Goal: Task Accomplishment & Management: Complete application form

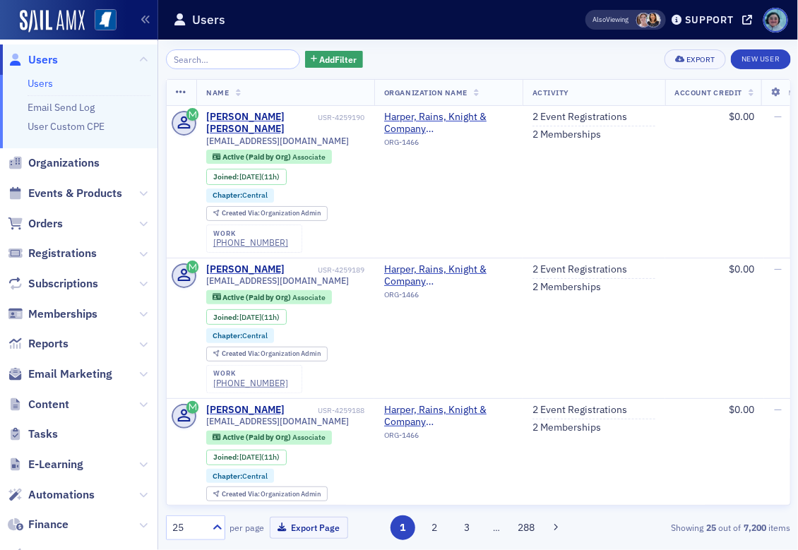
click at [211, 57] on input "search" at bounding box center [233, 59] width 135 height 20
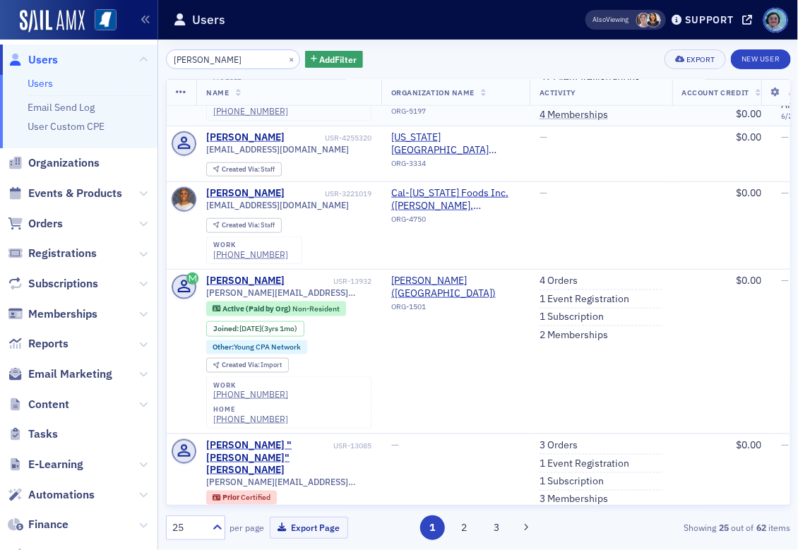
scroll to position [495, 0]
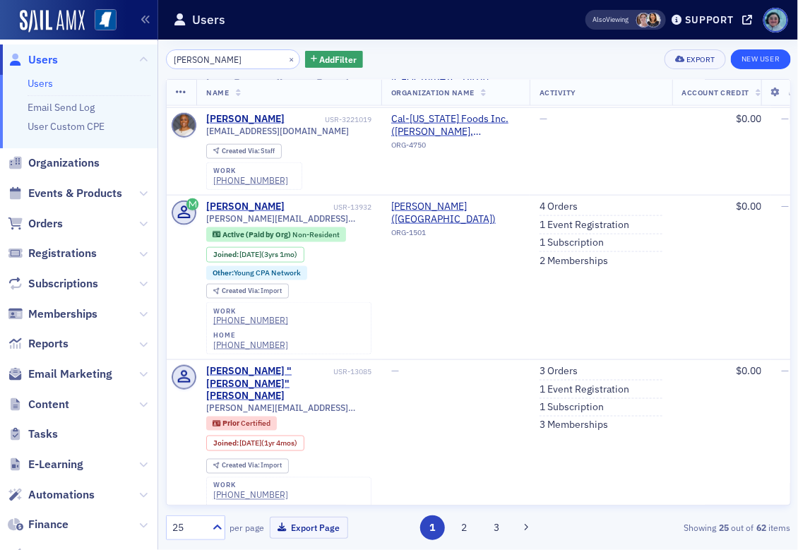
type input "[PERSON_NAME]"
click at [755, 56] on link "New User" at bounding box center [760, 59] width 59 height 20
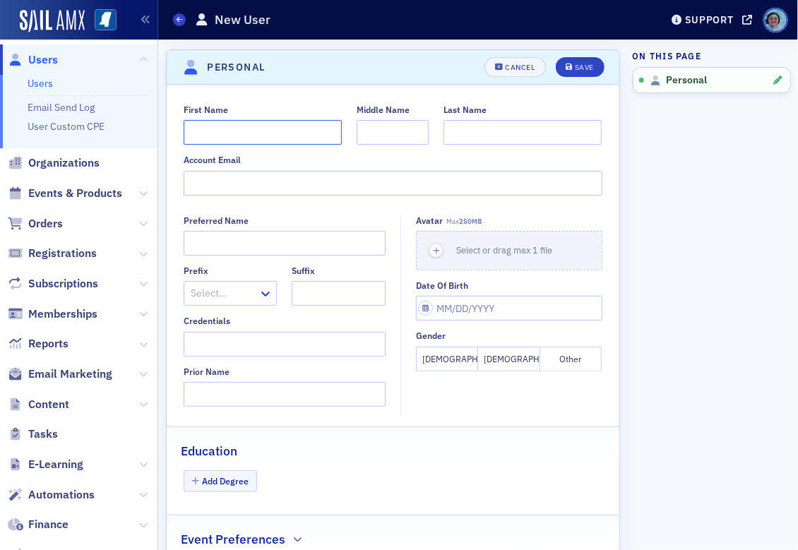
click at [297, 126] on input "First Name" at bounding box center [263, 132] width 158 height 25
type input "[PERSON_NAME]"
type input "t"
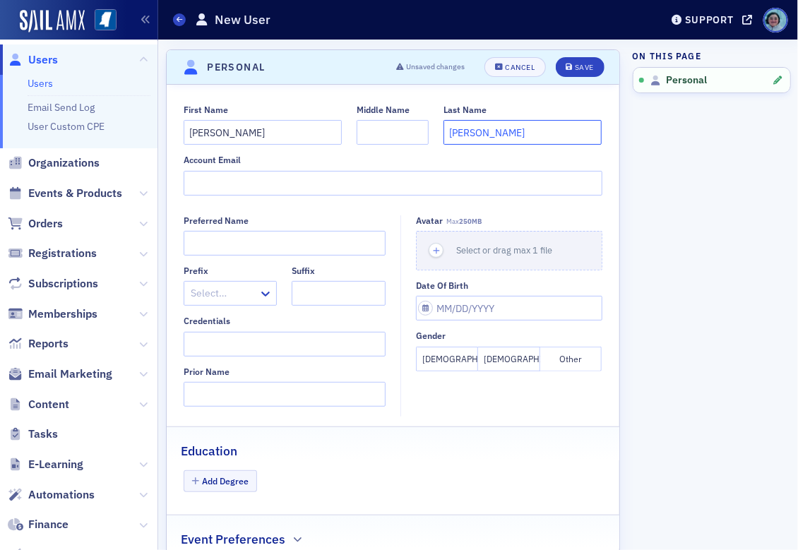
type input "[PERSON_NAME]"
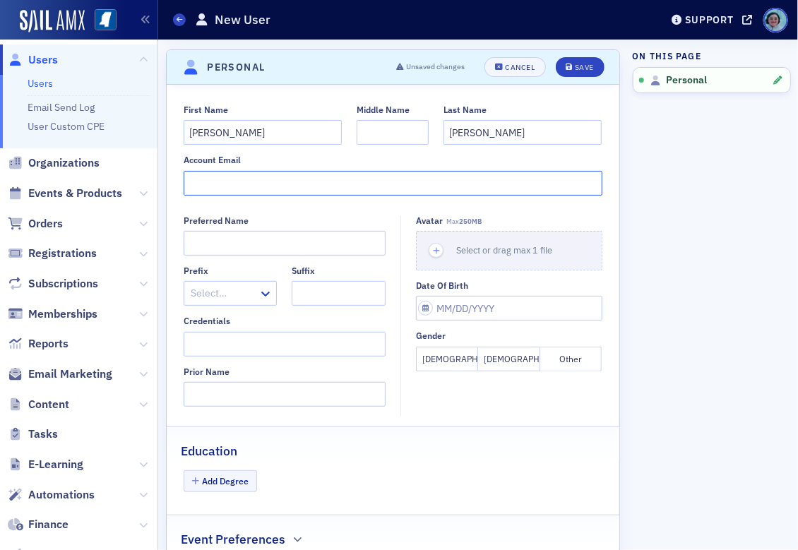
click at [408, 181] on input "Account Email" at bounding box center [393, 183] width 419 height 25
paste input "[PERSON_NAME][EMAIL_ADDRESS][DOMAIN_NAME]"
click at [194, 183] on input "[PERSON_NAME][EMAIL_ADDRESS][DOMAIN_NAME]" at bounding box center [393, 183] width 419 height 25
type input "[PERSON_NAME][EMAIL_ADDRESS][DOMAIN_NAME]"
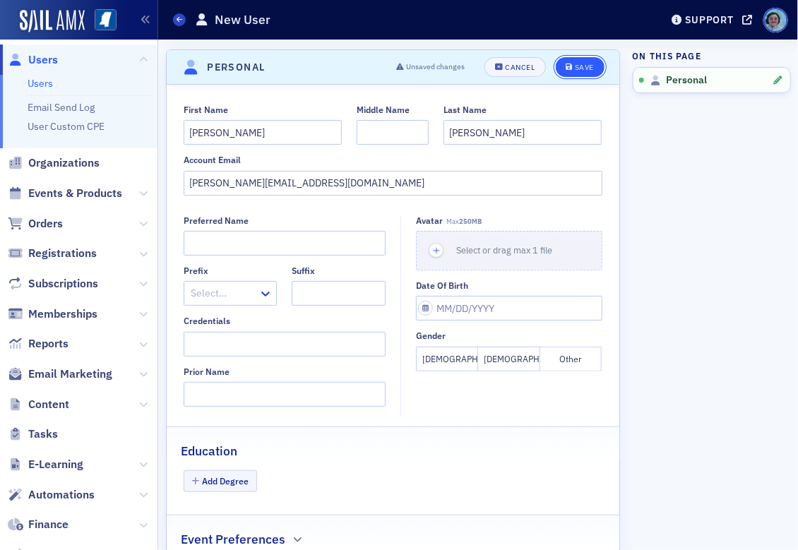
click at [581, 66] on div "Save" at bounding box center [584, 68] width 19 height 8
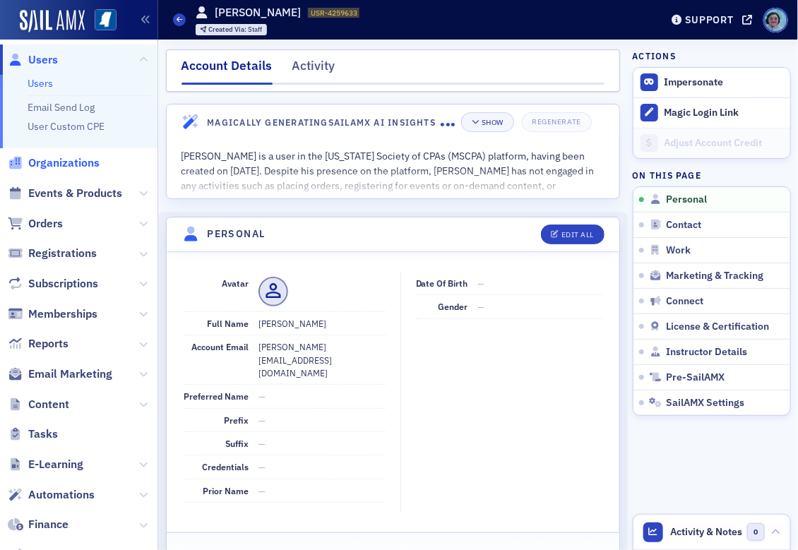
click at [81, 163] on span "Organizations" at bounding box center [63, 163] width 71 height 16
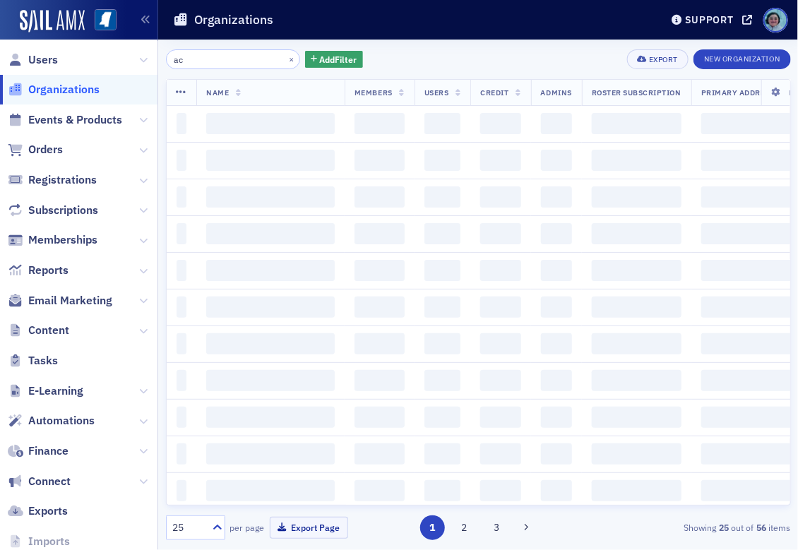
type input "a"
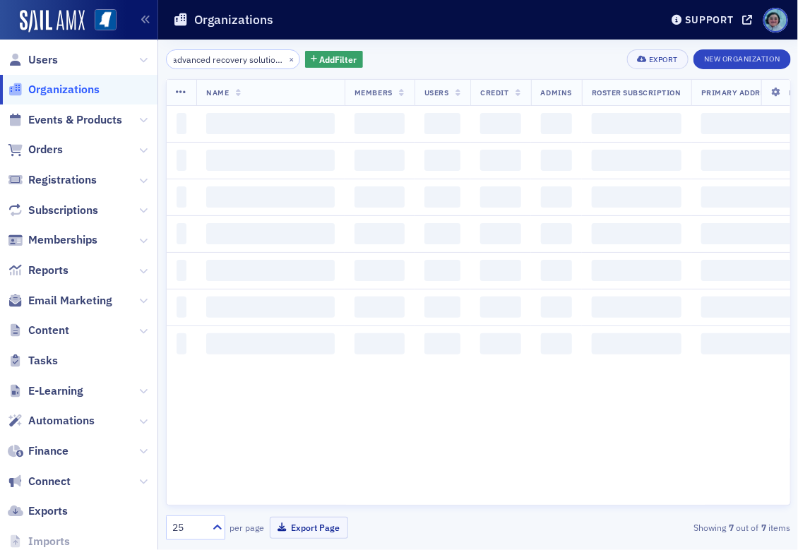
scroll to position [0, 11]
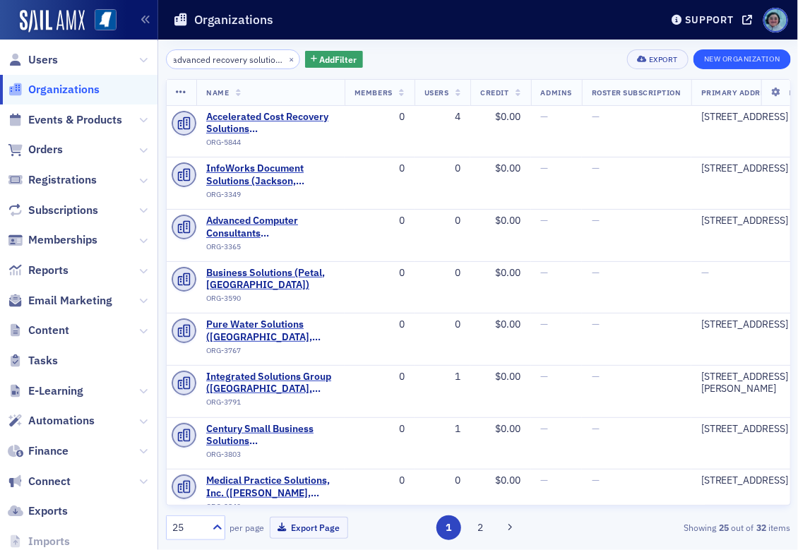
type input "advanced recovery solutions"
click at [748, 56] on button "New Organization" at bounding box center [742, 59] width 97 height 20
select select "US"
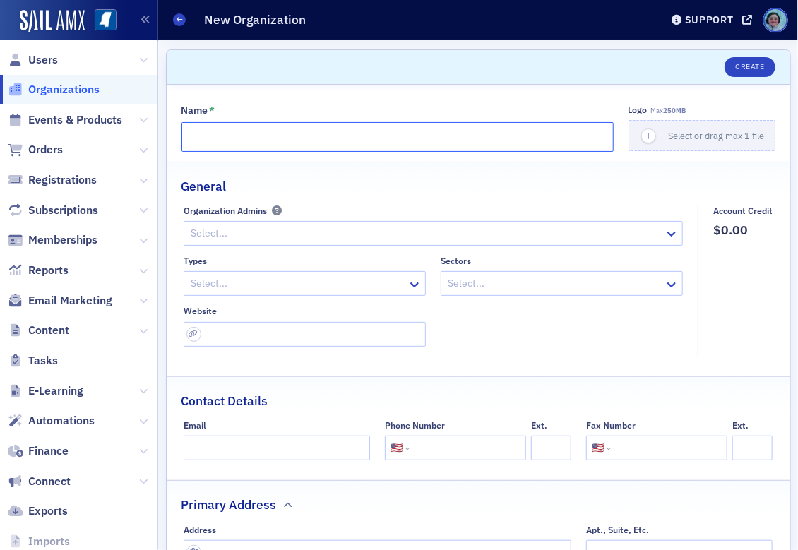
click at [495, 143] on input "Name *" at bounding box center [398, 137] width 432 height 30
type input "Advanced Recovery Solutions, Inc."
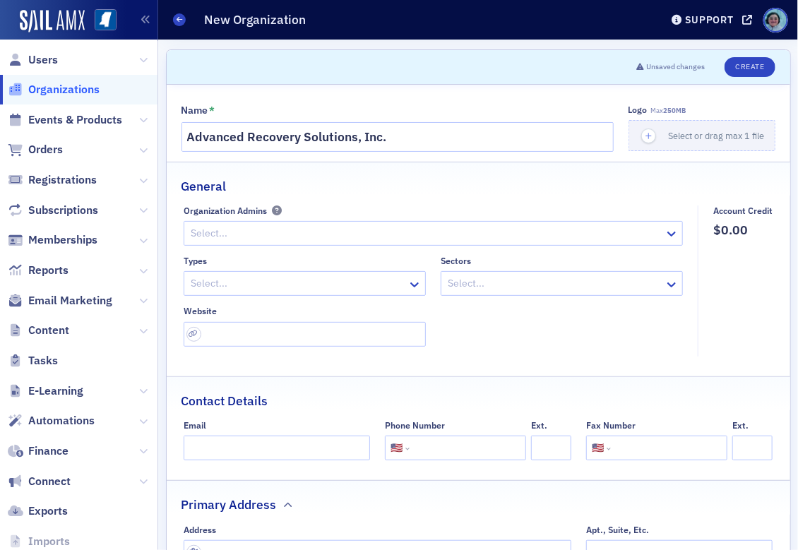
click at [509, 238] on div at bounding box center [426, 234] width 474 height 18
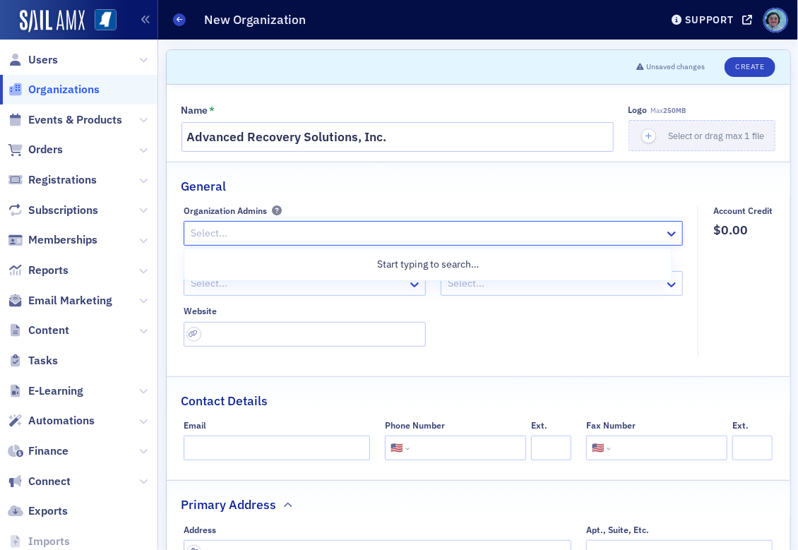
click at [538, 200] on fieldset "General Organization Admins Use Up and Down to choose options, press Enter to s…" at bounding box center [479, 264] width 624 height 205
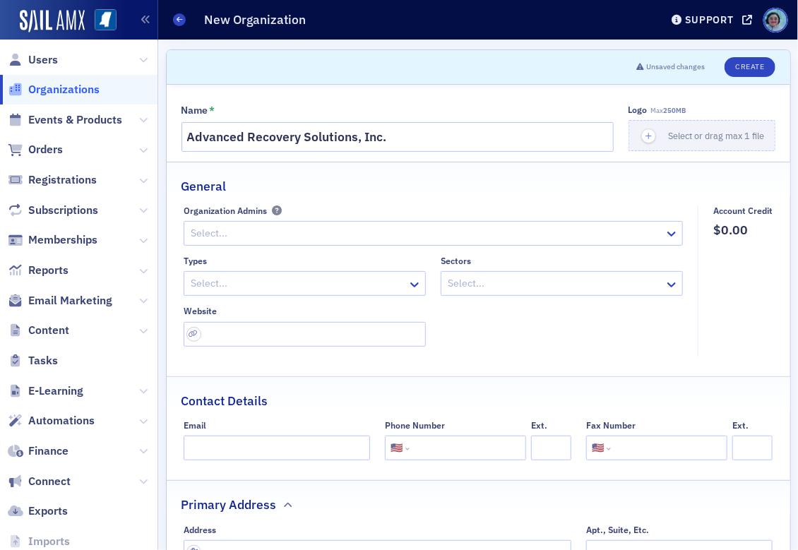
click at [325, 277] on div at bounding box center [297, 284] width 217 height 18
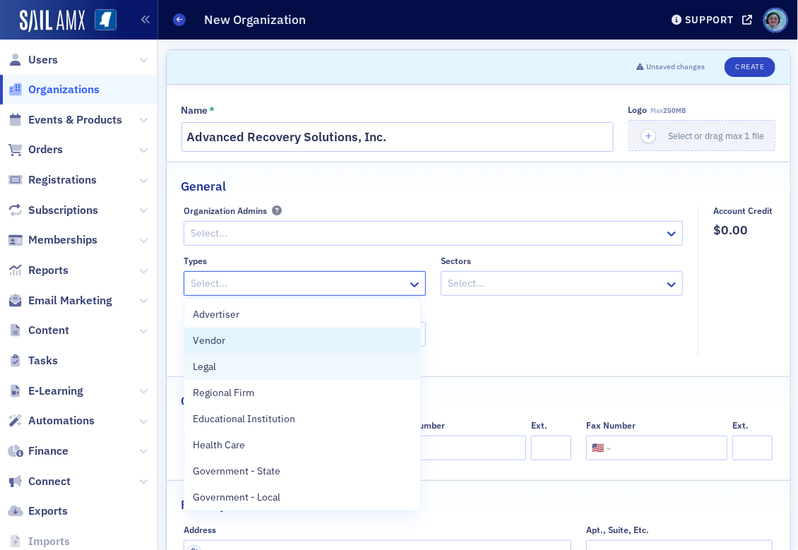
click at [311, 339] on div "Vendor" at bounding box center [302, 341] width 219 height 15
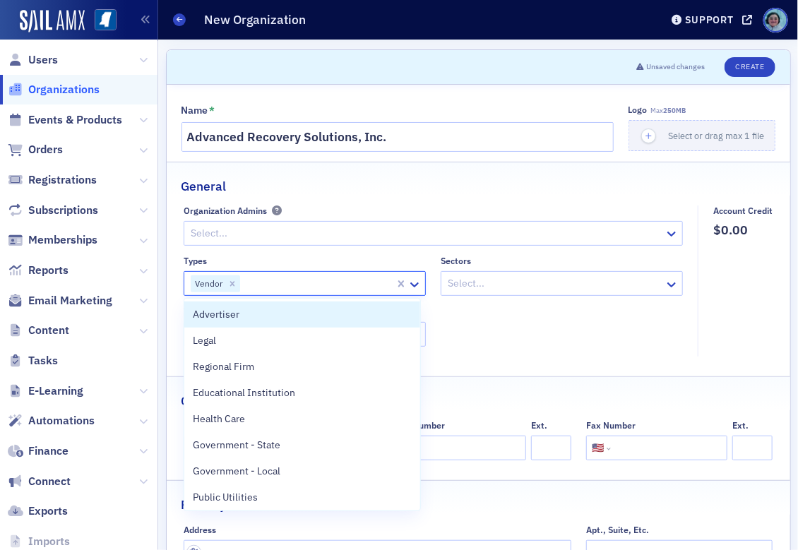
click at [515, 307] on div "Types option Vendor, selected. 28 results available. Use Up and Down to choose …" at bounding box center [434, 301] width 500 height 91
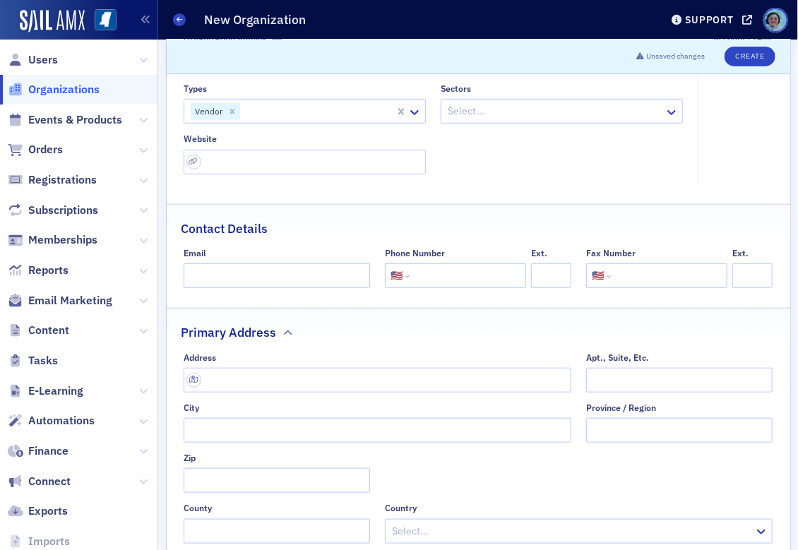
scroll to position [212, 0]
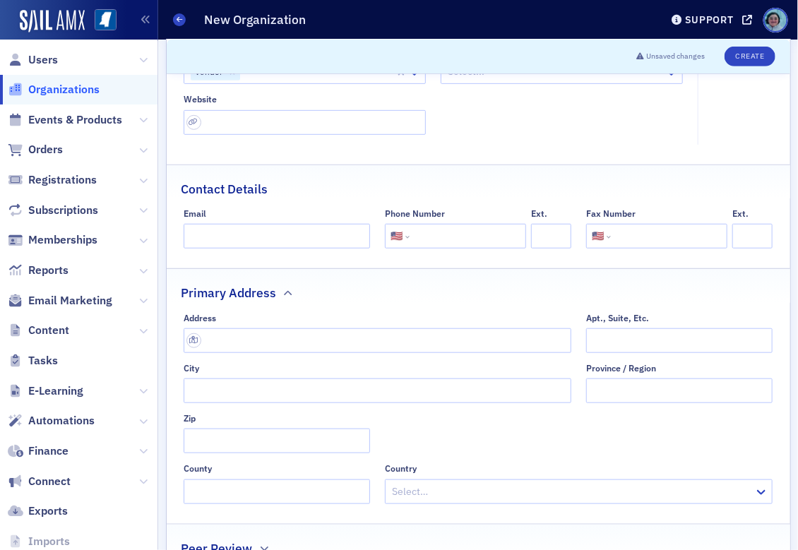
click at [442, 191] on div "Contact Details" at bounding box center [479, 181] width 594 height 33
click at [290, 230] on input "Email" at bounding box center [277, 236] width 187 height 25
paste input "mailto:[PERSON_NAME][EMAIL_ADDRESS][DOMAIN_NAME]"
drag, startPoint x: 222, startPoint y: 236, endPoint x: 106, endPoint y: 236, distance: 115.9
click at [106, 236] on div "Users Organizations Events & Products Orders Registrations Subscriptions Member…" at bounding box center [399, 275] width 798 height 550
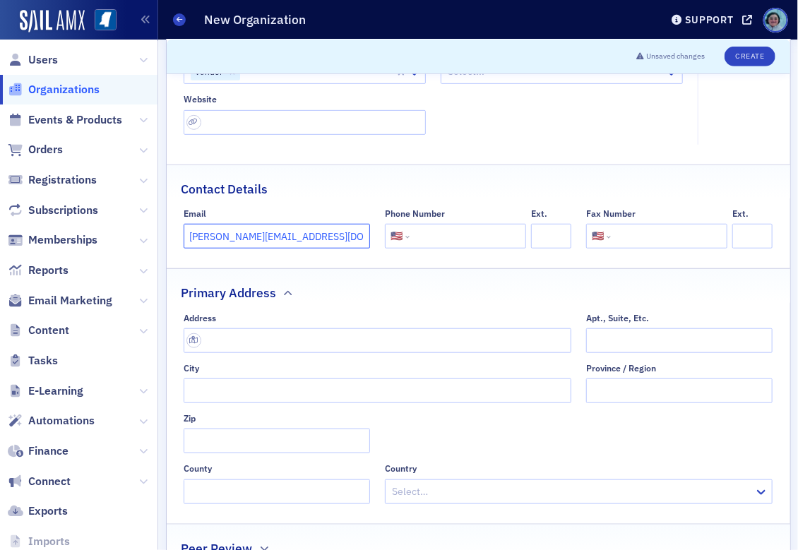
type input "[PERSON_NAME][EMAIL_ADDRESS][DOMAIN_NAME]"
click at [354, 285] on div "Primary Address" at bounding box center [479, 285] width 594 height 33
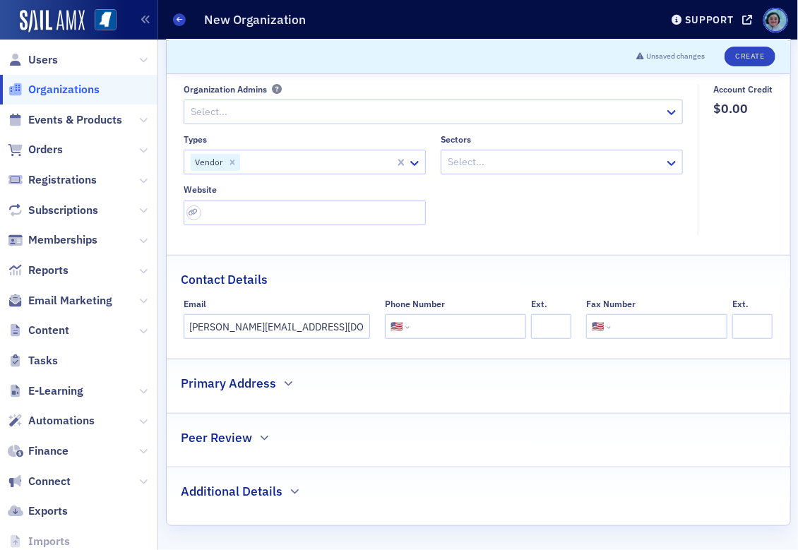
click at [304, 382] on div "Primary Address" at bounding box center [479, 376] width 594 height 33
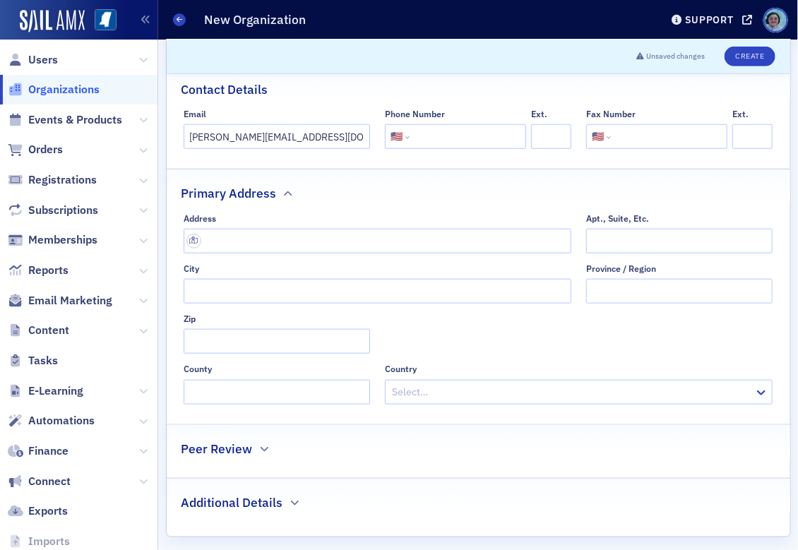
scroll to position [323, 0]
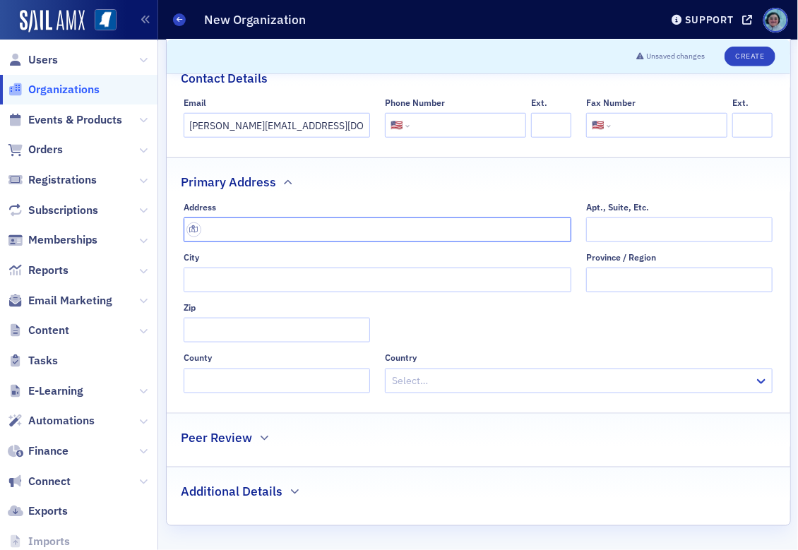
click at [290, 229] on input "text" at bounding box center [378, 230] width 388 height 25
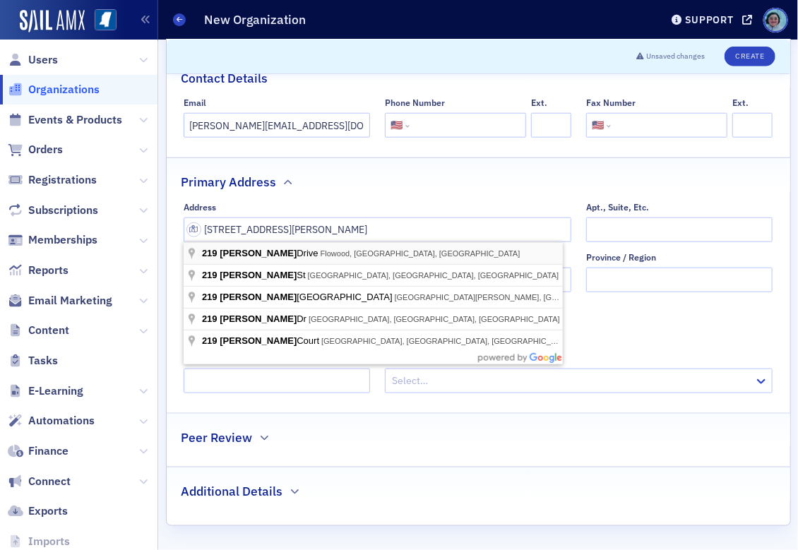
type input "[STREET_ADDRESS][PERSON_NAME]"
type input "Flowood"
type input "39232-9588"
type input "[GEOGRAPHIC_DATA]"
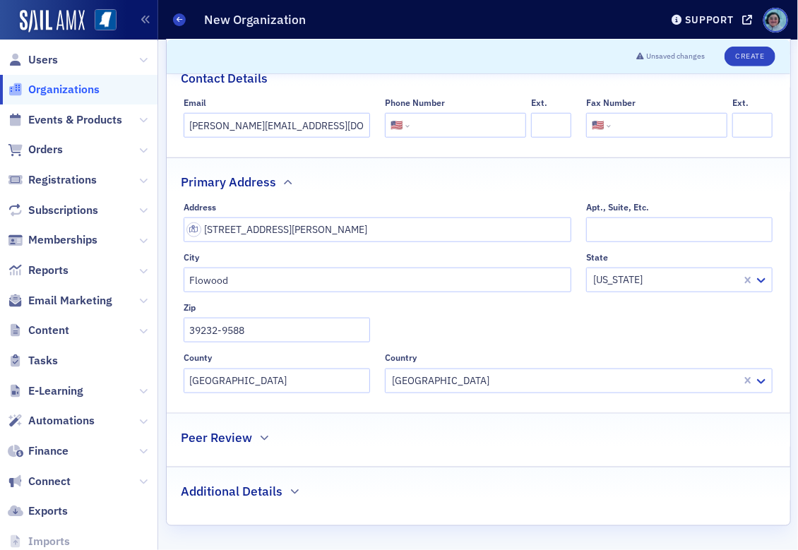
scroll to position [252, 0]
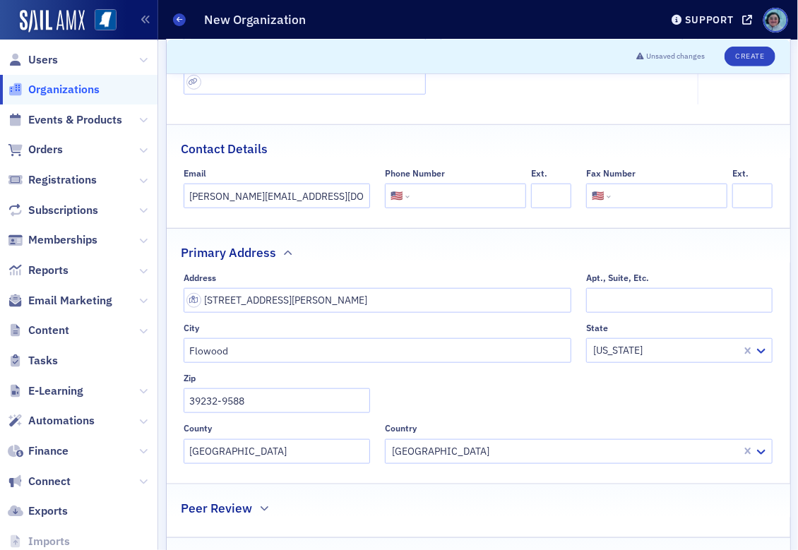
click at [430, 198] on input "tel" at bounding box center [467, 196] width 108 height 25
type input "[PHONE_NUMBER]"
click at [733, 59] on button "Create" at bounding box center [750, 57] width 50 height 20
select select "US"
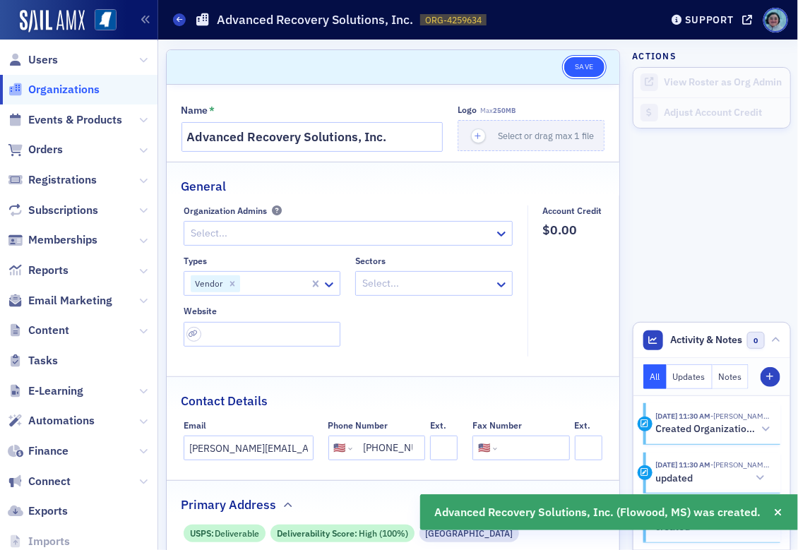
click at [565, 72] on button "Save" at bounding box center [585, 67] width 40 height 20
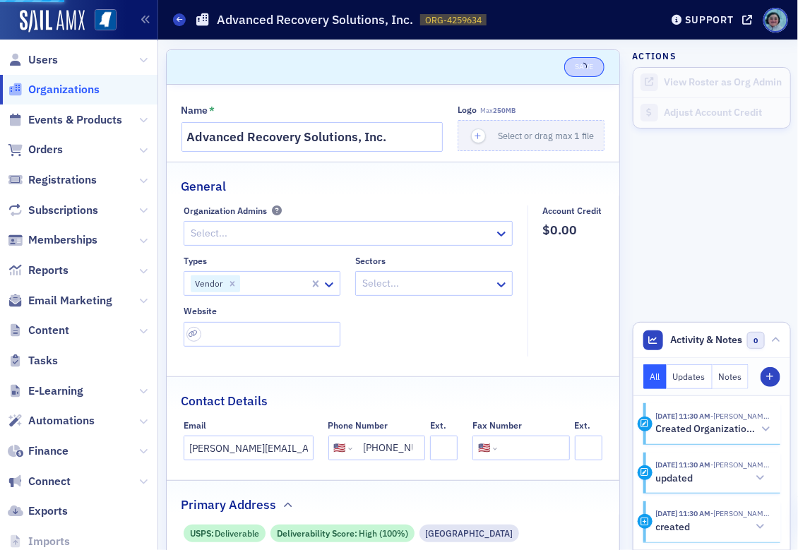
select select "US"
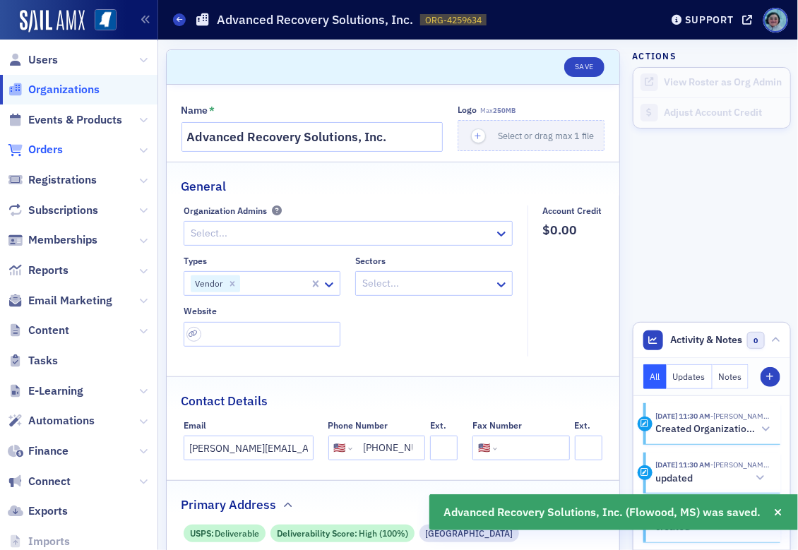
click at [61, 145] on span "Orders" at bounding box center [45, 150] width 35 height 16
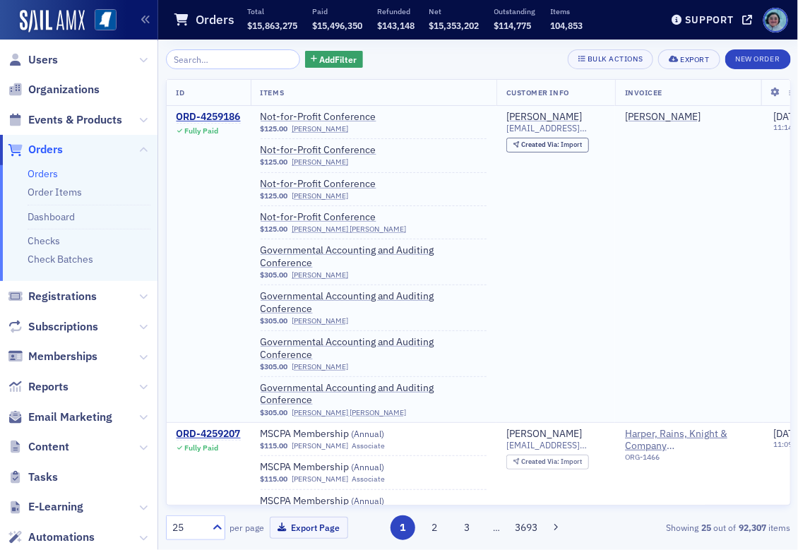
click at [511, 227] on td "[PERSON_NAME] [EMAIL_ADDRESS][DOMAIN_NAME] Created Via : Import" at bounding box center [556, 264] width 119 height 317
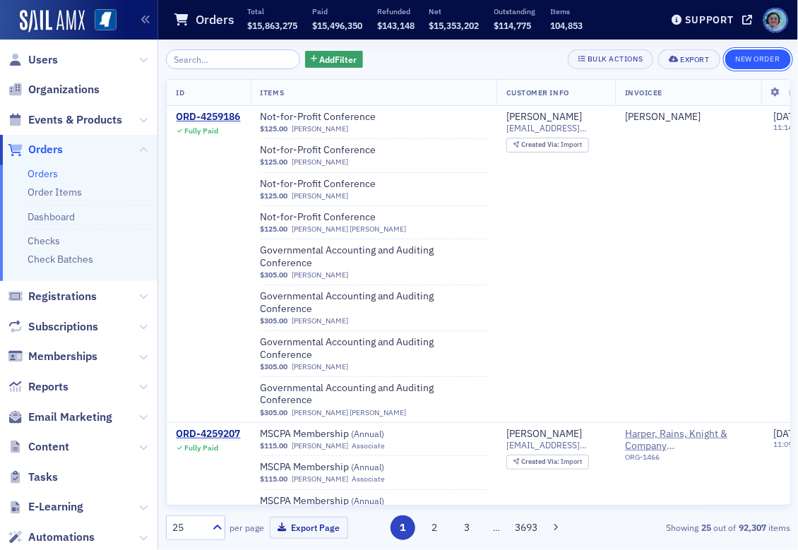
click at [741, 62] on button "New Order" at bounding box center [759, 59] width 66 height 20
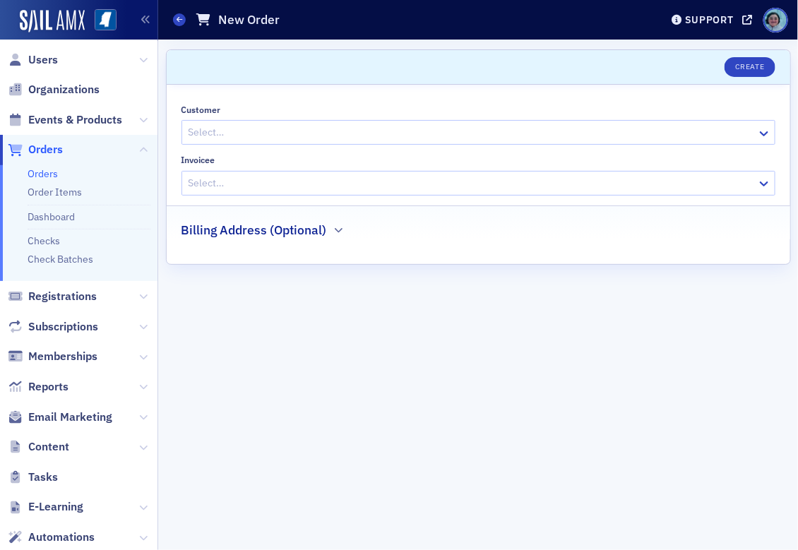
click at [357, 135] on div at bounding box center [471, 133] width 569 height 18
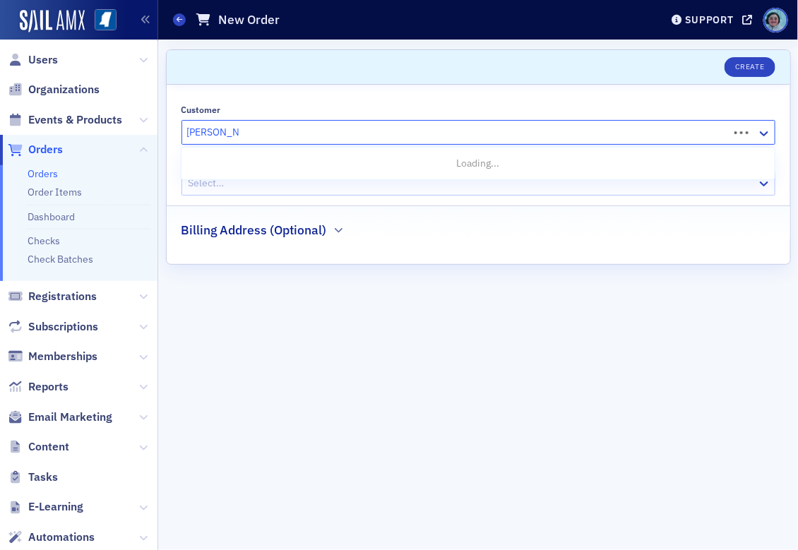
type input "[PERSON_NAME]"
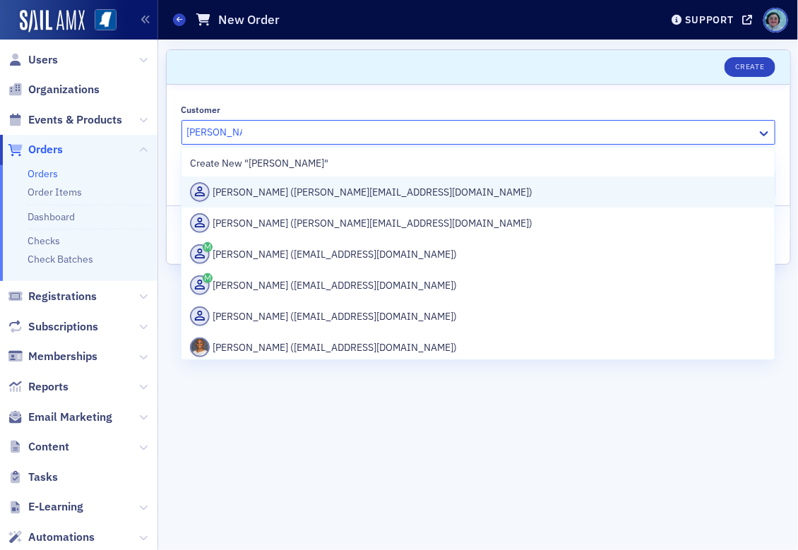
click at [343, 188] on div "[PERSON_NAME] ([PERSON_NAME][EMAIL_ADDRESS][DOMAIN_NAME])" at bounding box center [478, 192] width 577 height 20
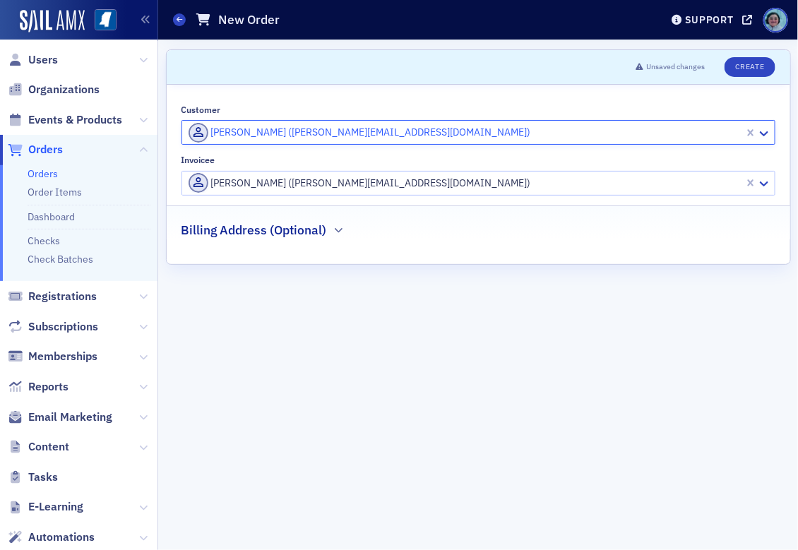
click at [305, 182] on div at bounding box center [465, 184] width 556 height 18
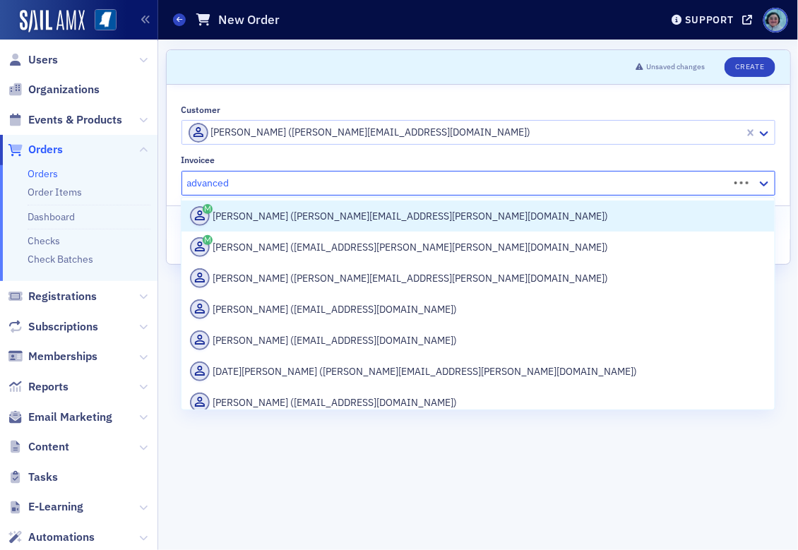
type input "advanced"
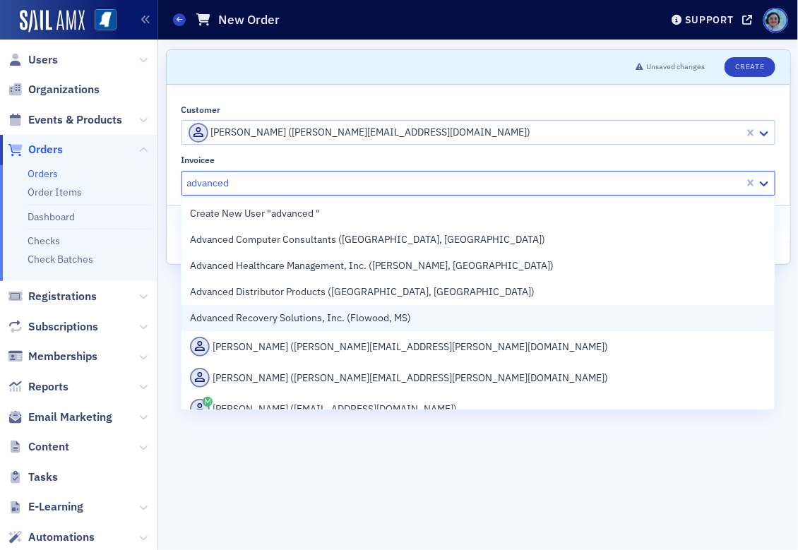
click at [357, 314] on span "Advanced Recovery Solutions, Inc. (Flowood, MS)" at bounding box center [300, 318] width 221 height 15
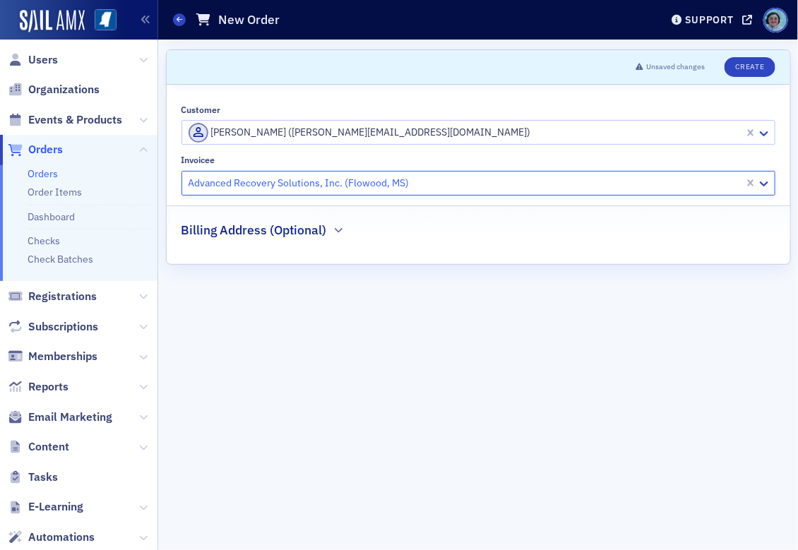
click at [339, 132] on div at bounding box center [465, 133] width 556 height 18
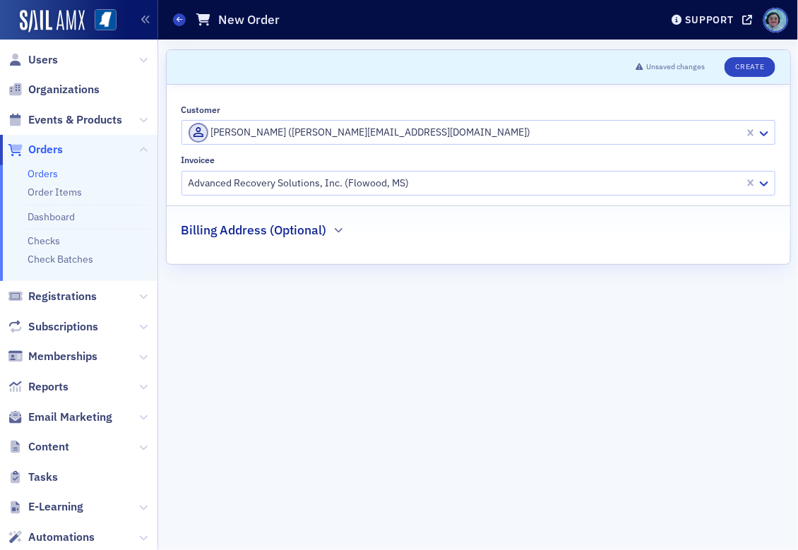
click at [345, 297] on form "Scroll to Unsaved changes Create Customer [PERSON_NAME] ([PERSON_NAME][EMAIL_AD…" at bounding box center [478, 294] width 625 height 491
click at [737, 76] on button "Create" at bounding box center [750, 67] width 50 height 20
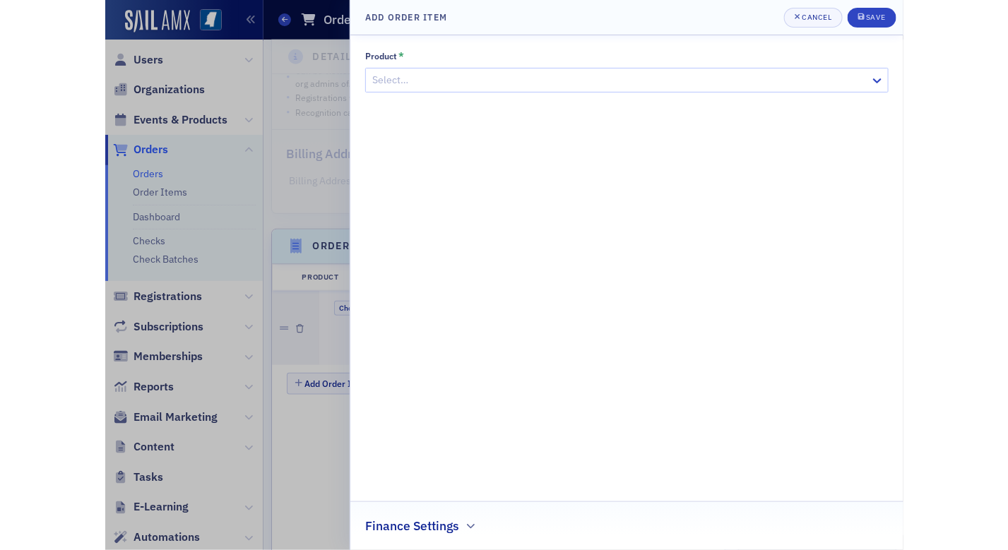
scroll to position [431, 0]
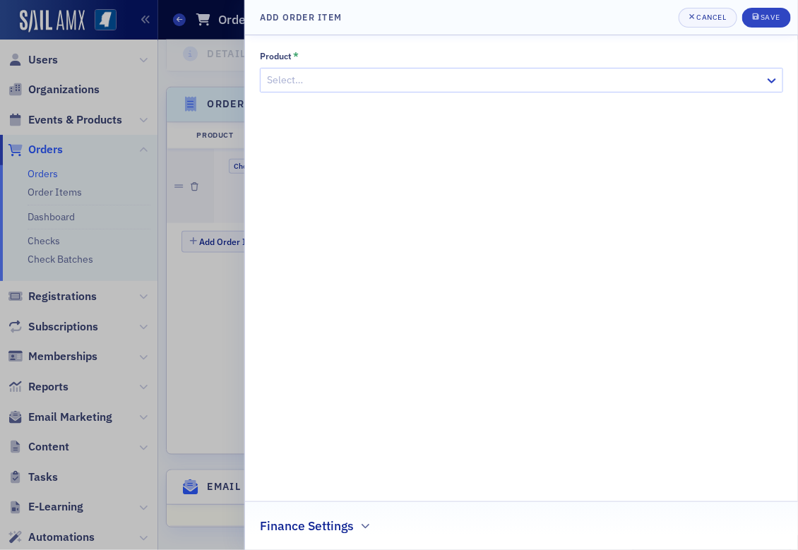
click at [573, 71] on div at bounding box center [515, 80] width 498 height 18
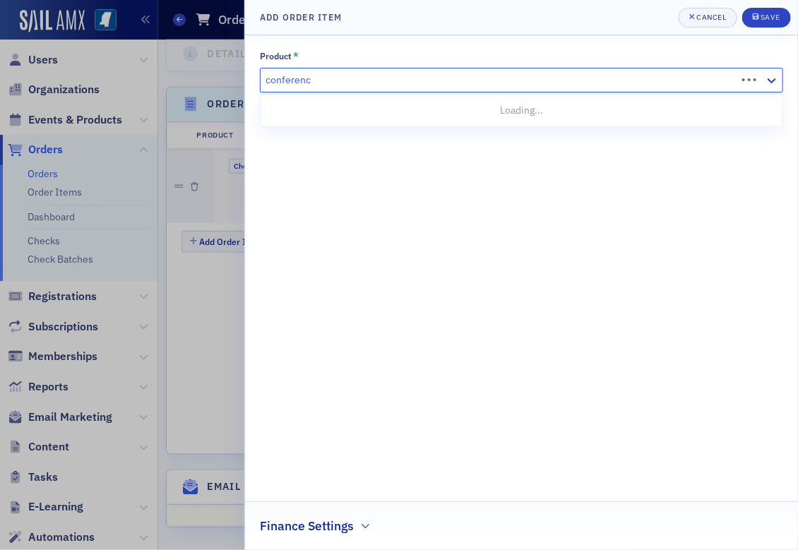
type input "conference"
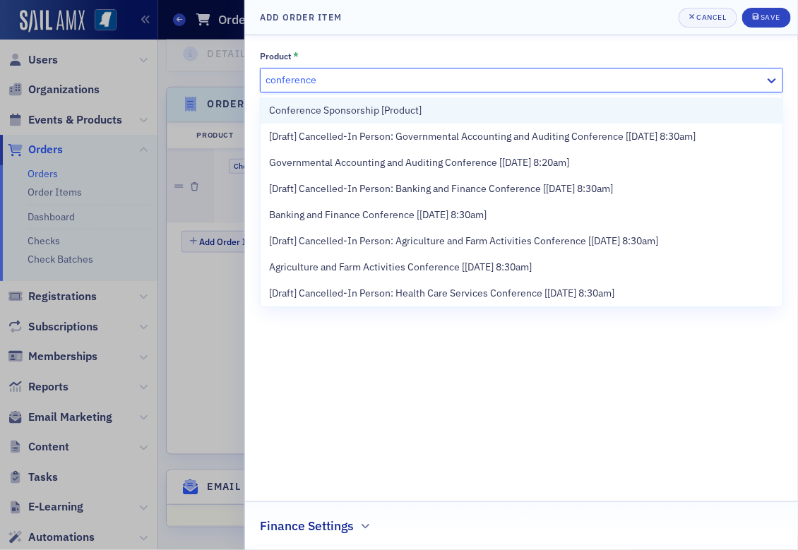
click at [466, 110] on div "Conference Sponsorship [Product]" at bounding box center [521, 110] width 505 height 15
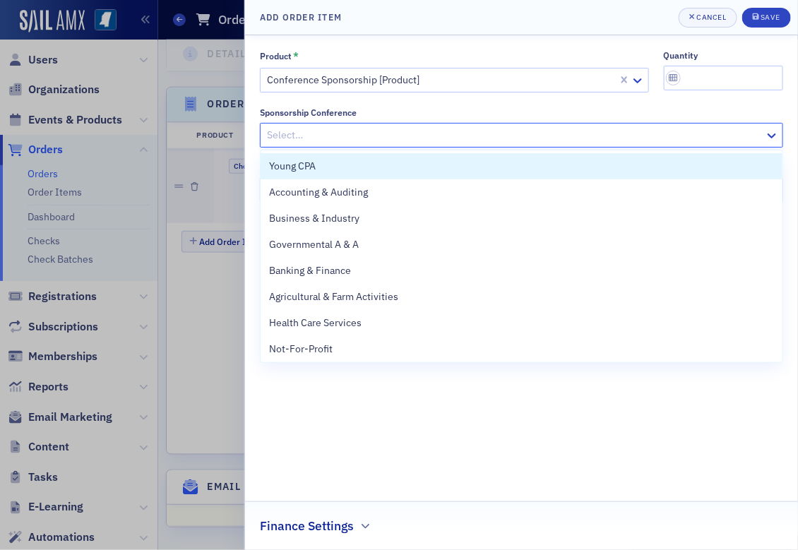
click at [428, 131] on div at bounding box center [515, 135] width 498 height 18
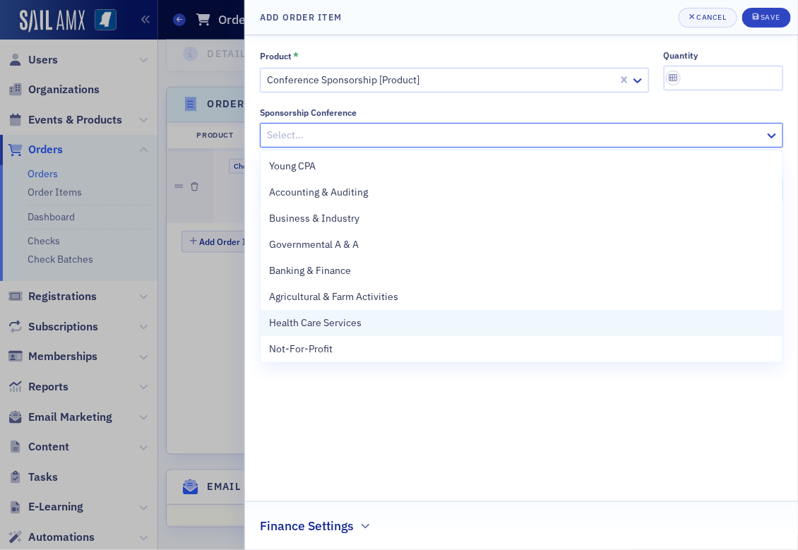
click at [342, 328] on span "Health Care Services" at bounding box center [315, 323] width 93 height 15
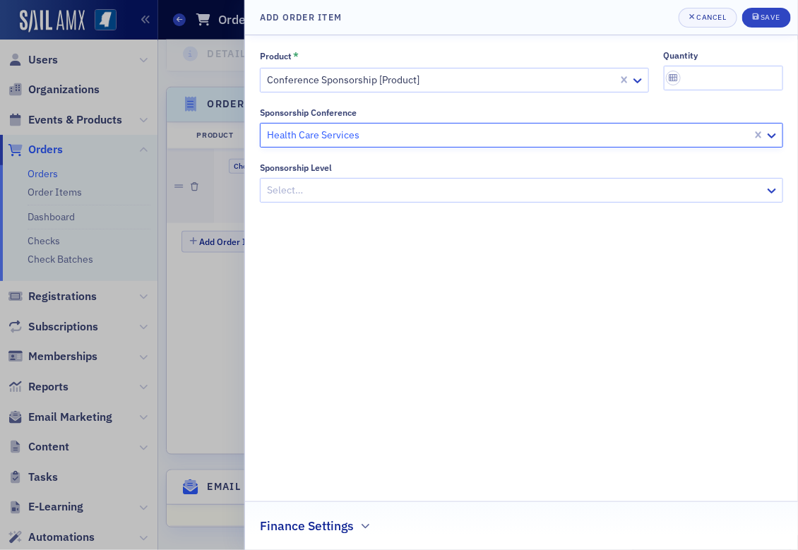
click at [328, 193] on div at bounding box center [515, 191] width 498 height 18
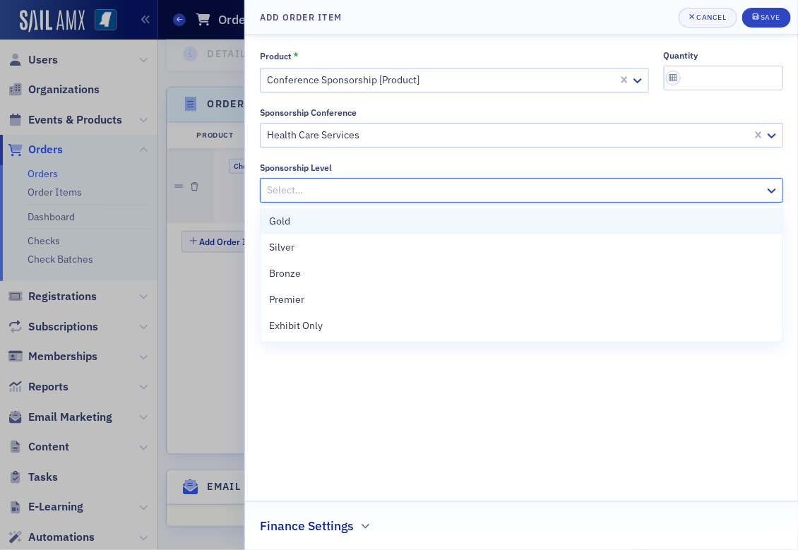
click at [331, 223] on div "Gold" at bounding box center [521, 221] width 505 height 15
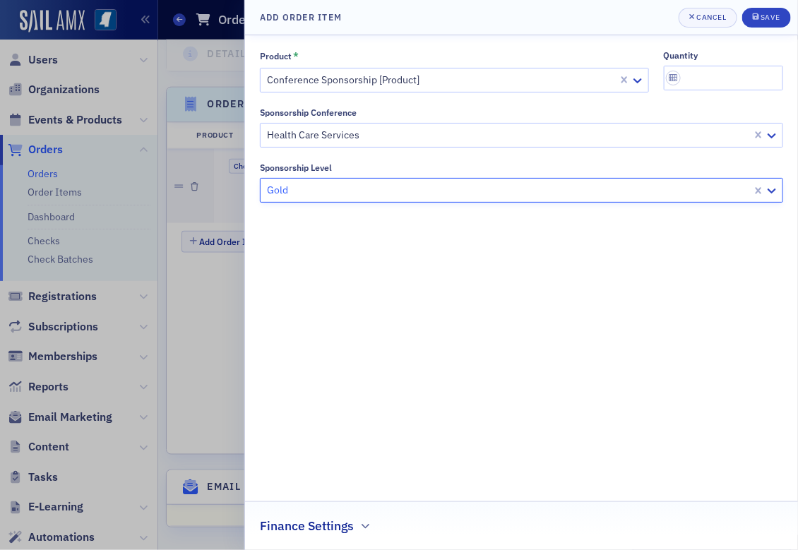
click at [348, 520] on h2 "Finance Settings" at bounding box center [307, 526] width 94 height 18
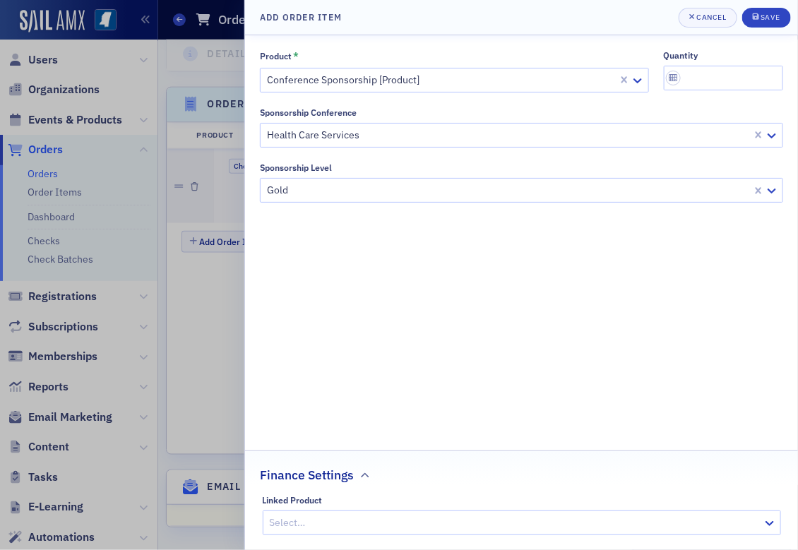
click at [345, 513] on div "Select…" at bounding box center [514, 523] width 500 height 20
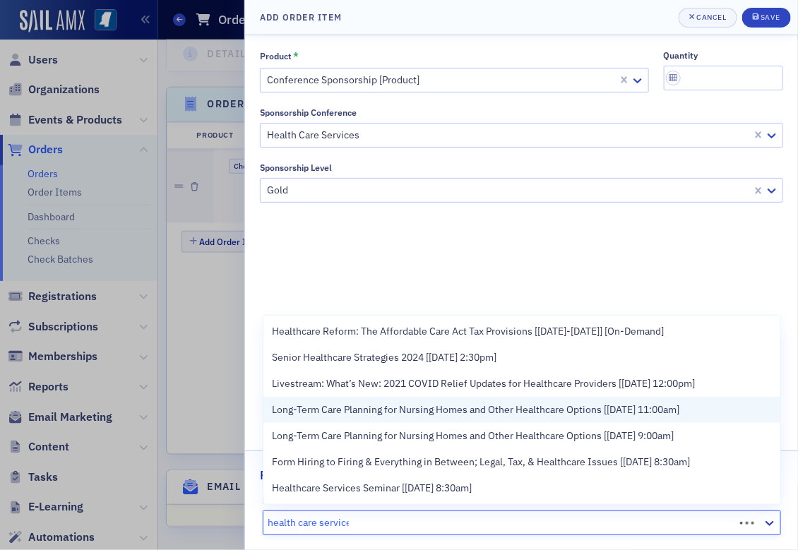
type input "health care services"
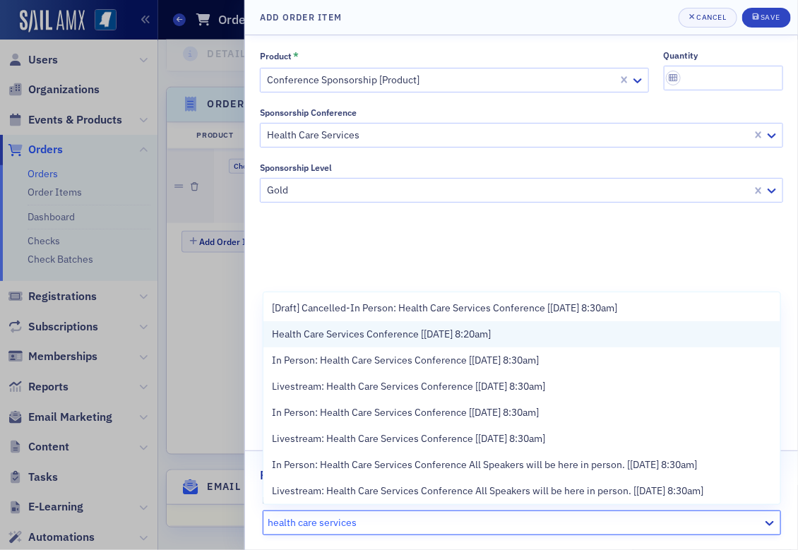
click at [532, 329] on div "Health Care Services Conference [[DATE] 8:20am]" at bounding box center [522, 334] width 500 height 15
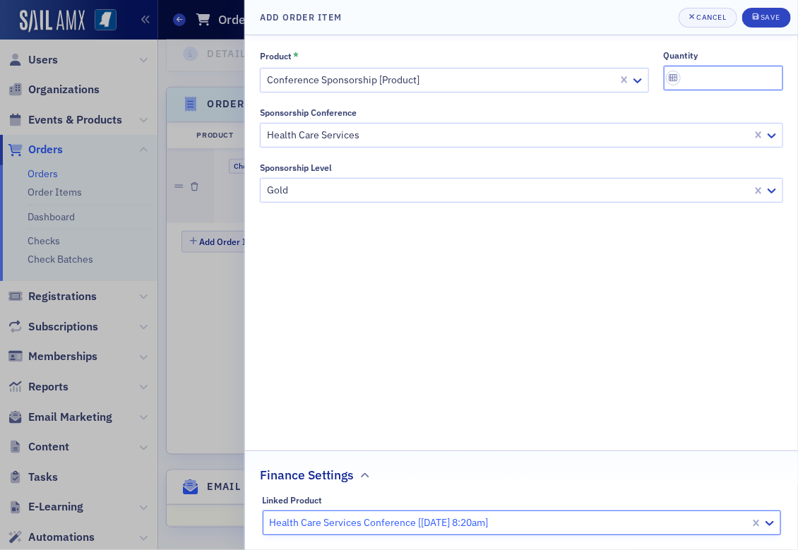
click at [717, 77] on input "quantity" at bounding box center [724, 78] width 120 height 25
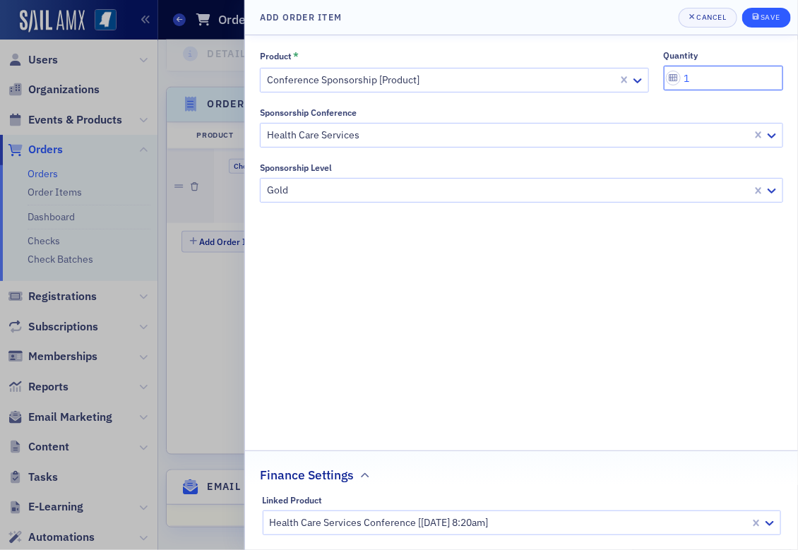
type input "1"
click at [764, 8] on button "Save" at bounding box center [767, 18] width 49 height 20
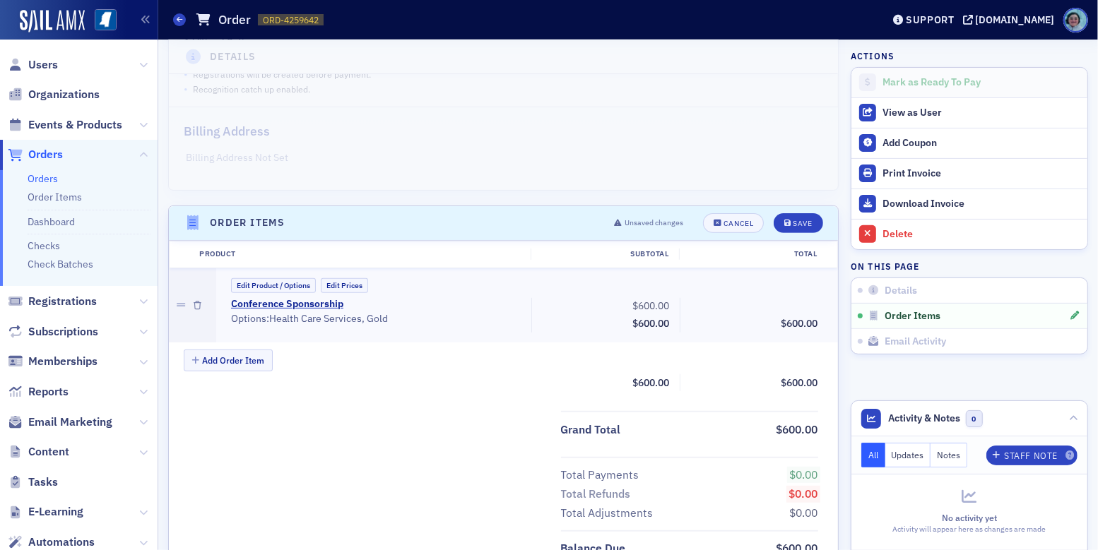
scroll to position [279, 0]
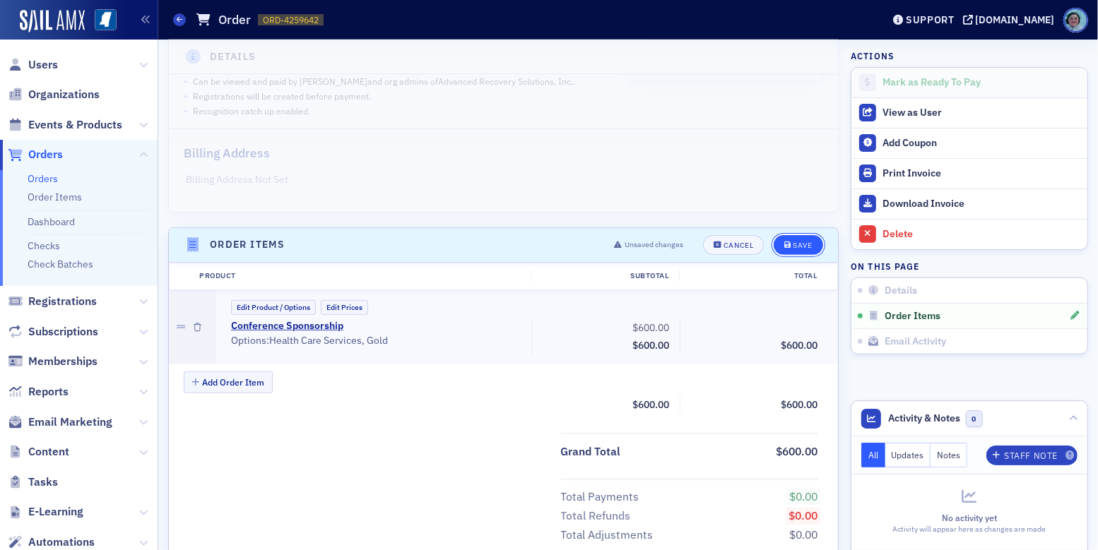
click at [798, 242] on div "Save" at bounding box center [802, 246] width 19 height 8
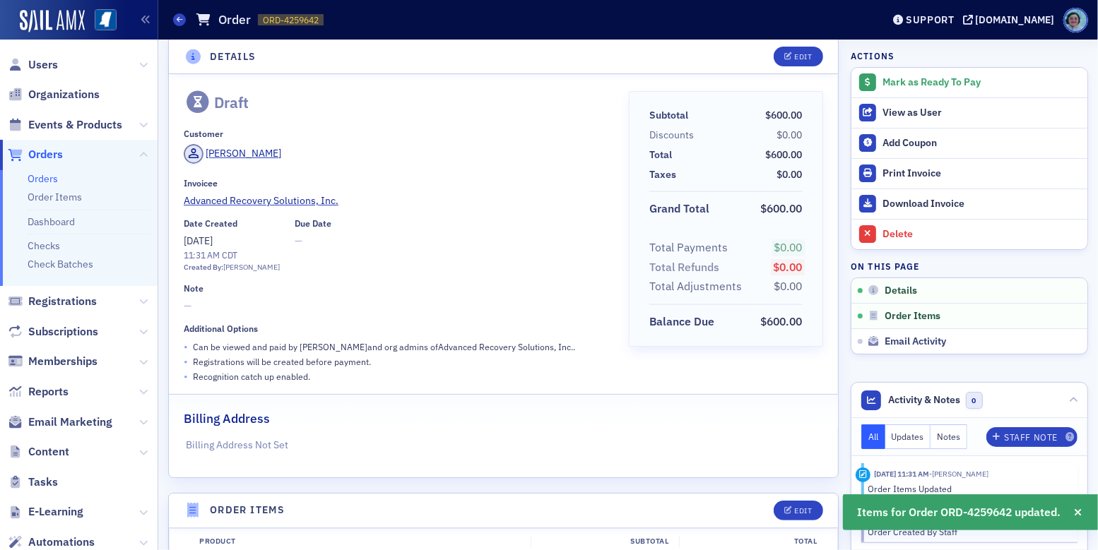
scroll to position [0, 0]
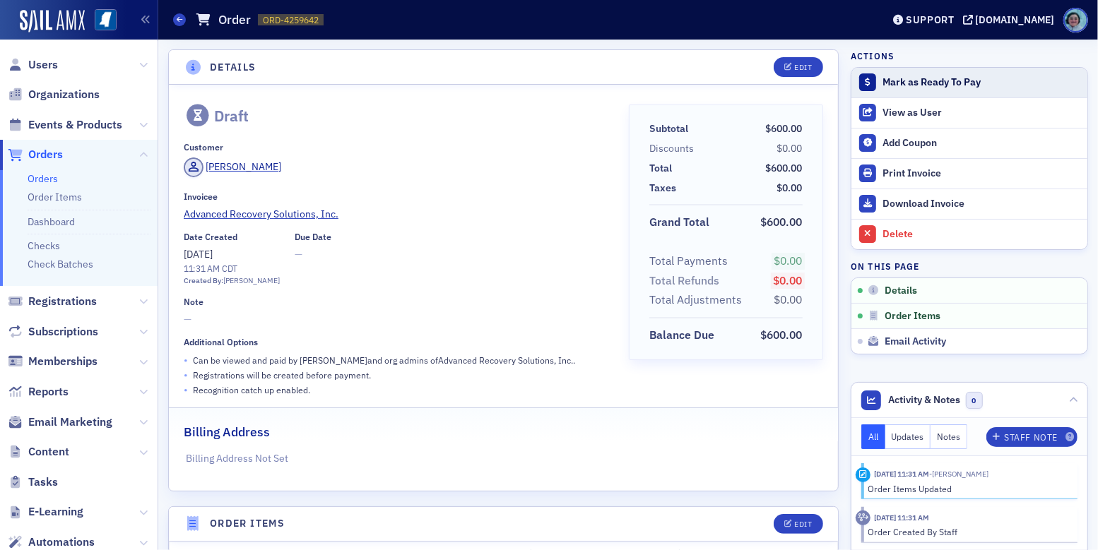
click at [798, 84] on div "Mark as Ready To Pay" at bounding box center [982, 82] width 198 height 13
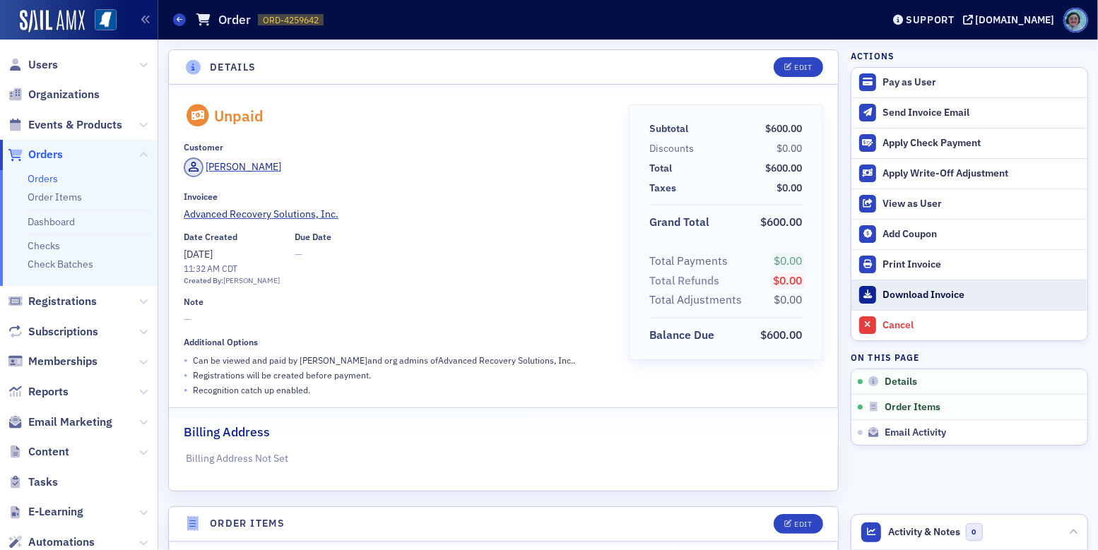
click at [798, 302] on link "Download Invoice" at bounding box center [969, 295] width 236 height 30
click at [249, 158] on span "[PERSON_NAME]" at bounding box center [233, 168] width 98 height 20
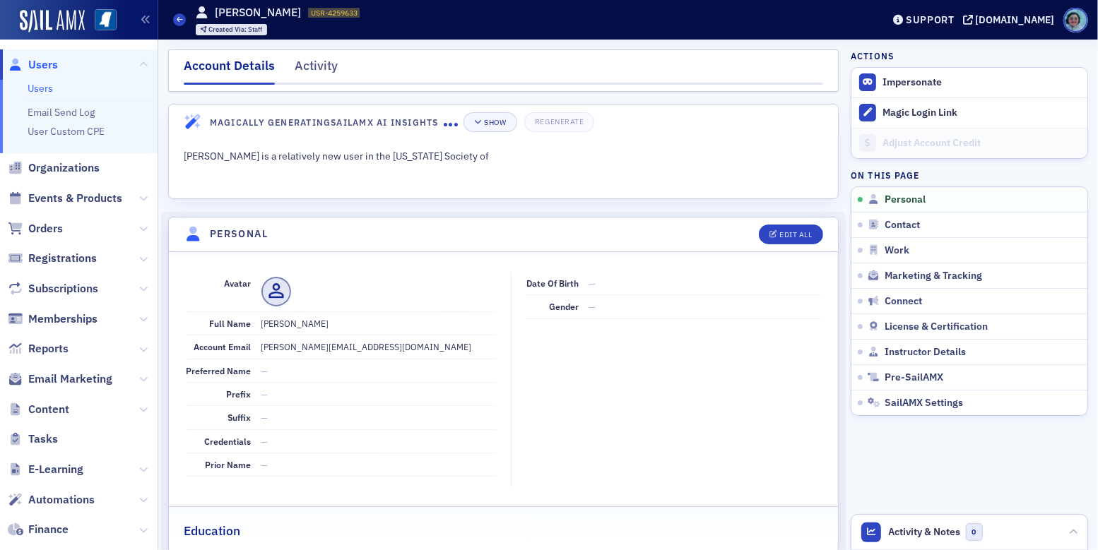
click at [338, 346] on dd "[PERSON_NAME][EMAIL_ADDRESS][DOMAIN_NAME]" at bounding box center [378, 347] width 235 height 23
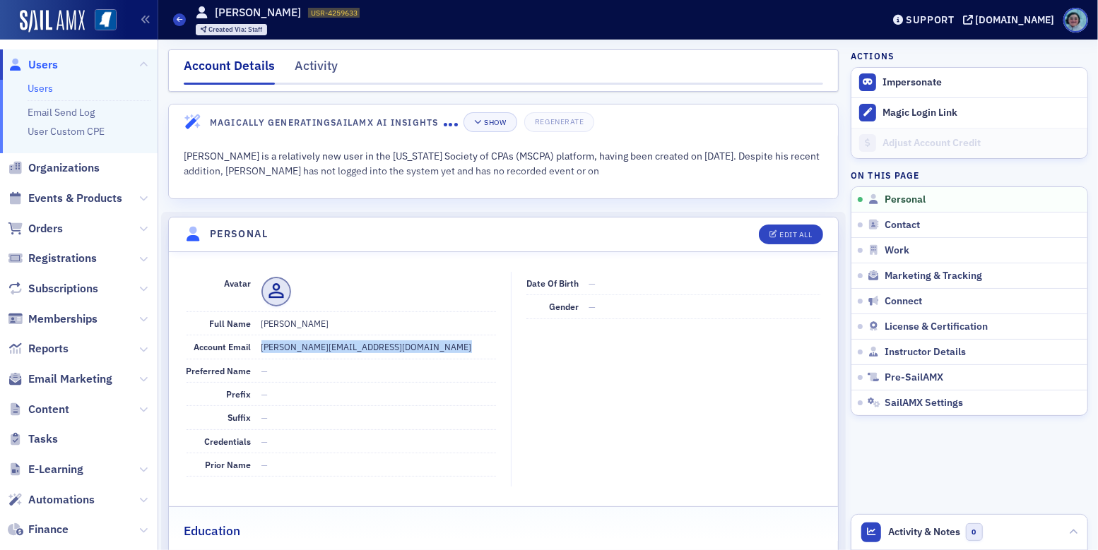
copy dd "[PERSON_NAME][EMAIL_ADDRESS][DOMAIN_NAME]"
